Goal: Share content: Share content

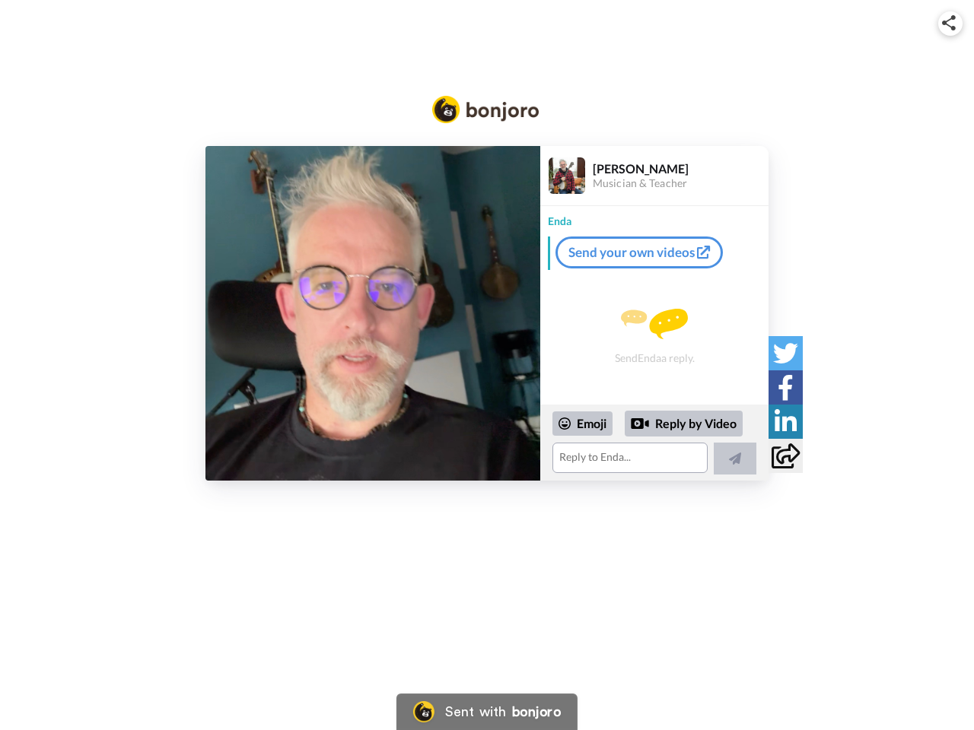
click at [950, 23] on img at bounding box center [949, 22] width 14 height 15
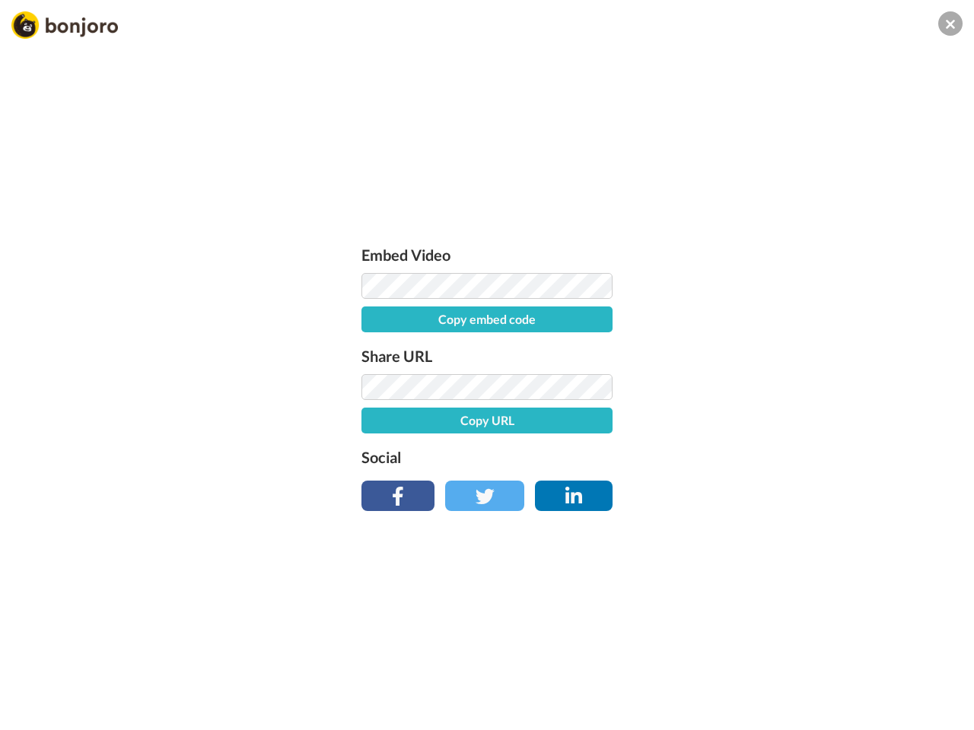
click at [373, 313] on button "Copy embed code" at bounding box center [486, 320] width 251 height 26
click at [654, 443] on div "Embed Video Copy embed code Share URL Copy URL Social" at bounding box center [487, 447] width 974 height 730
click at [583, 424] on button "Copy URL" at bounding box center [486, 421] width 251 height 26
click at [684, 424] on div "Embed Video Embed code copied! Share URL URL copied! Social" at bounding box center [487, 447] width 974 height 730
click at [735, 459] on div "Embed Video Embed code copied! Share URL URL copied! Social" at bounding box center [487, 447] width 974 height 730
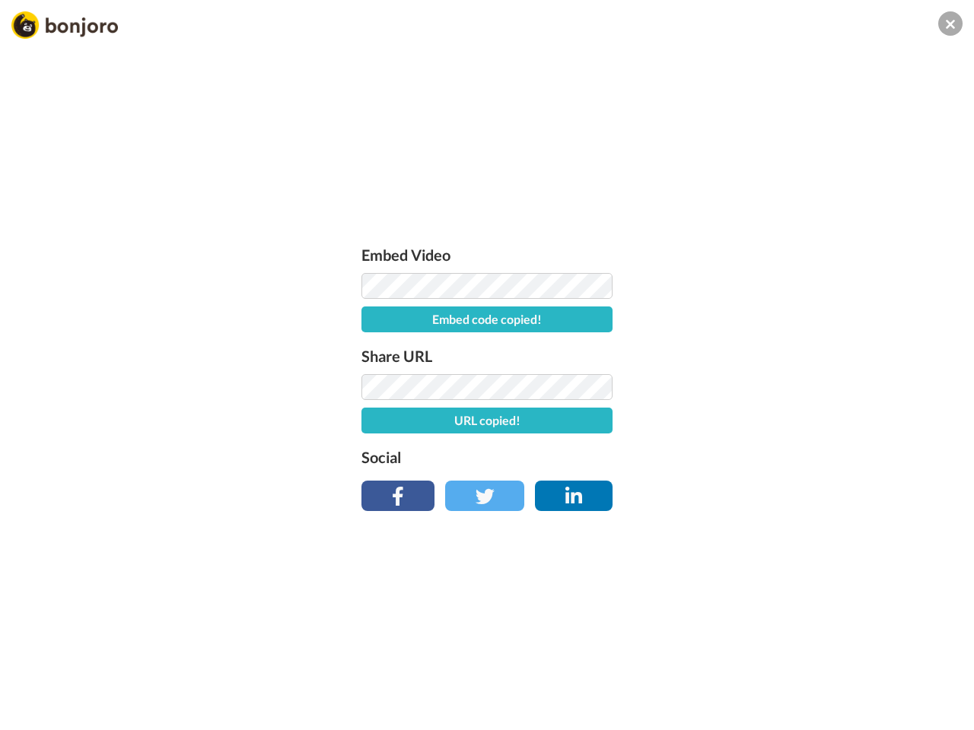
click at [785, 353] on div "Embed Video Embed code copied! Share URL URL copied! Social" at bounding box center [487, 447] width 974 height 730
click at [785, 387] on div "Embed Video Embed code copied! Share URL URL copied! Social" at bounding box center [487, 447] width 974 height 730
click at [785, 421] on div "Embed Video Embed code copied! Share URL URL copied! Social" at bounding box center [487, 447] width 974 height 730
click at [785, 456] on div "Embed Video Embed code copied! Share URL URL copied! Social" at bounding box center [487, 447] width 974 height 730
